Goal: Task Accomplishment & Management: Manage account settings

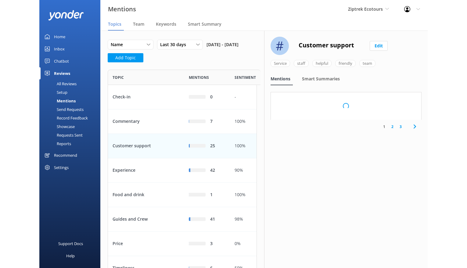
scroll to position [235, 149]
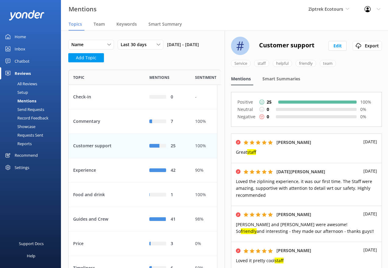
click at [22, 92] on div "Setup" at bounding box center [16, 92] width 24 height 9
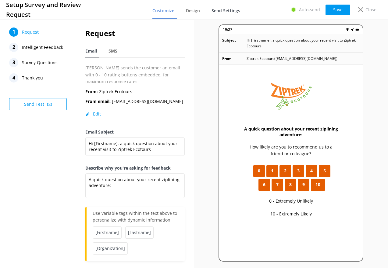
click at [224, 11] on span "Send Settings" at bounding box center [226, 11] width 29 height 6
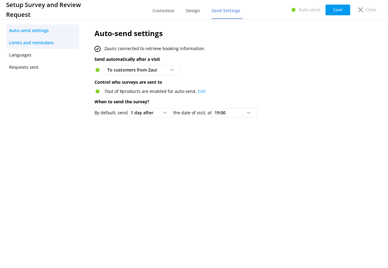
click at [58, 41] on link "Limits and reminders" at bounding box center [42, 43] width 73 height 12
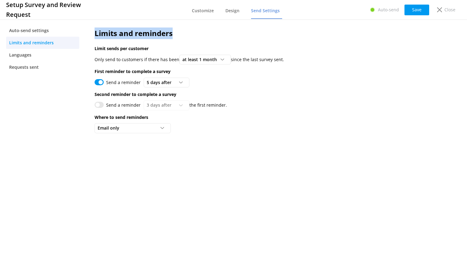
drag, startPoint x: 188, startPoint y: 33, endPoint x: 85, endPoint y: 35, distance: 102.2
click at [85, 35] on div "Limits and reminders Limit sends per customer Only send to customers if there h…" at bounding box center [248, 82] width 327 height 128
click at [169, 26] on div "Limits and reminders Limit sends per customer Only send to customers if there h…" at bounding box center [248, 82] width 327 height 128
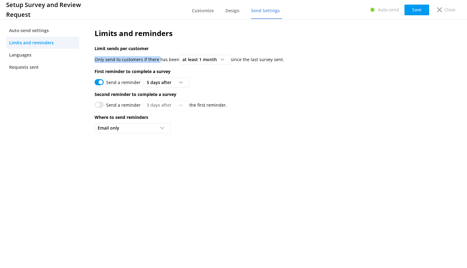
drag, startPoint x: 95, startPoint y: 62, endPoint x: 159, endPoint y: 63, distance: 64.4
click at [159, 63] on p "Only send to customers if there has been" at bounding box center [137, 59] width 85 height 7
click at [243, 72] on p "First reminder to complete a survey" at bounding box center [249, 71] width 309 height 7
click at [292, 70] on p "First reminder to complete a survey" at bounding box center [249, 71] width 309 height 7
drag, startPoint x: 91, startPoint y: 72, endPoint x: 176, endPoint y: 74, distance: 84.5
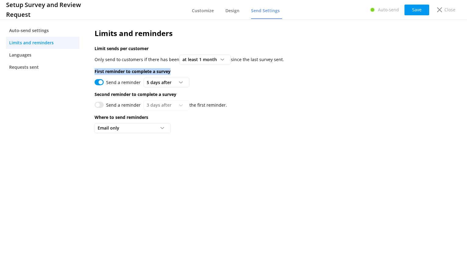
click at [176, 74] on div "Limits and reminders Limit sends per customer Only send to customers if there h…" at bounding box center [248, 82] width 327 height 128
click at [176, 74] on p "First reminder to complete a survey" at bounding box center [249, 71] width 309 height 7
click at [149, 124] on div "Email only" at bounding box center [132, 127] width 73 height 7
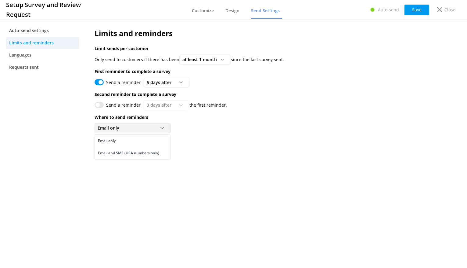
click at [148, 124] on div "Email only Email only Email and SMS (USA numbers only)" at bounding box center [133, 128] width 76 height 10
click at [216, 14] on link "Customize" at bounding box center [204, 11] width 24 height 16
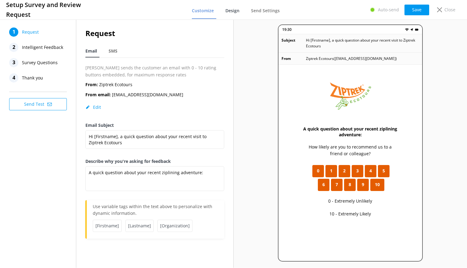
click at [228, 13] on span "Design" at bounding box center [232, 11] width 14 height 6
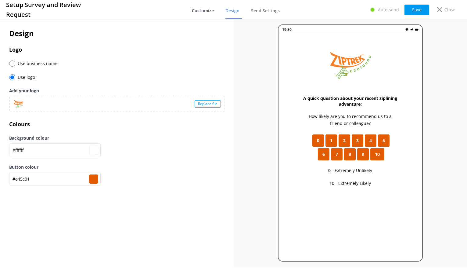
click at [205, 15] on link "Customize" at bounding box center [204, 11] width 24 height 16
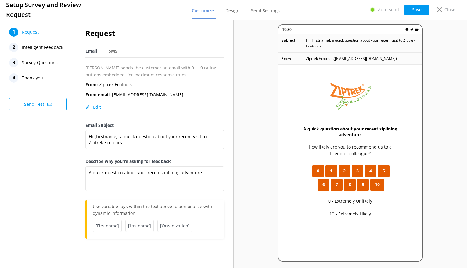
click at [52, 48] on span "Intelligent Feedback" at bounding box center [42, 47] width 41 height 9
